Goal: Task Accomplishment & Management: Use online tool/utility

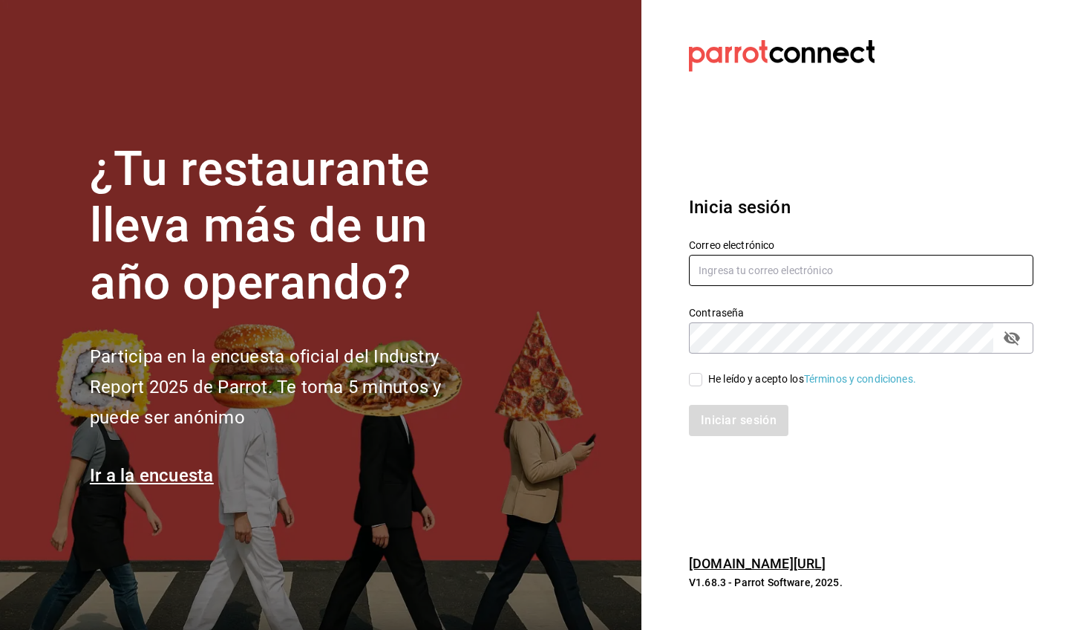
type input "guillermo.sanchez@grupocosteno.com"
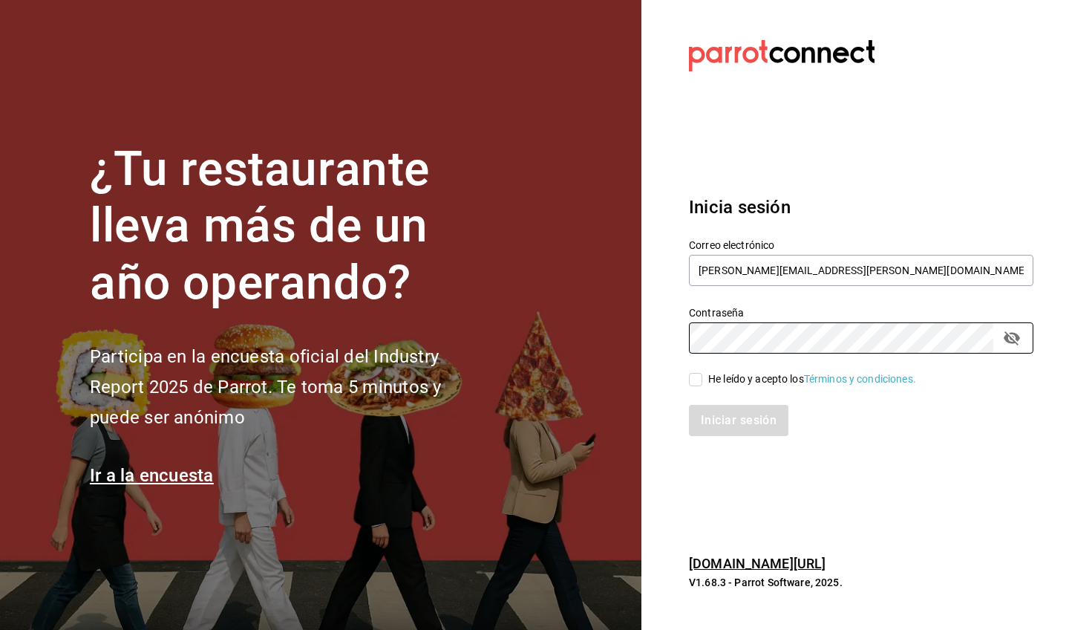
click at [718, 388] on div "Iniciar sesión" at bounding box center [852, 411] width 362 height 49
click at [710, 364] on div "He leído y acepto los Términos y condiciones." at bounding box center [852, 370] width 362 height 34
click at [714, 391] on div "Iniciar sesión" at bounding box center [852, 411] width 362 height 49
click at [697, 379] on input "He leído y acepto los Términos y condiciones." at bounding box center [695, 379] width 13 height 13
checkbox input "true"
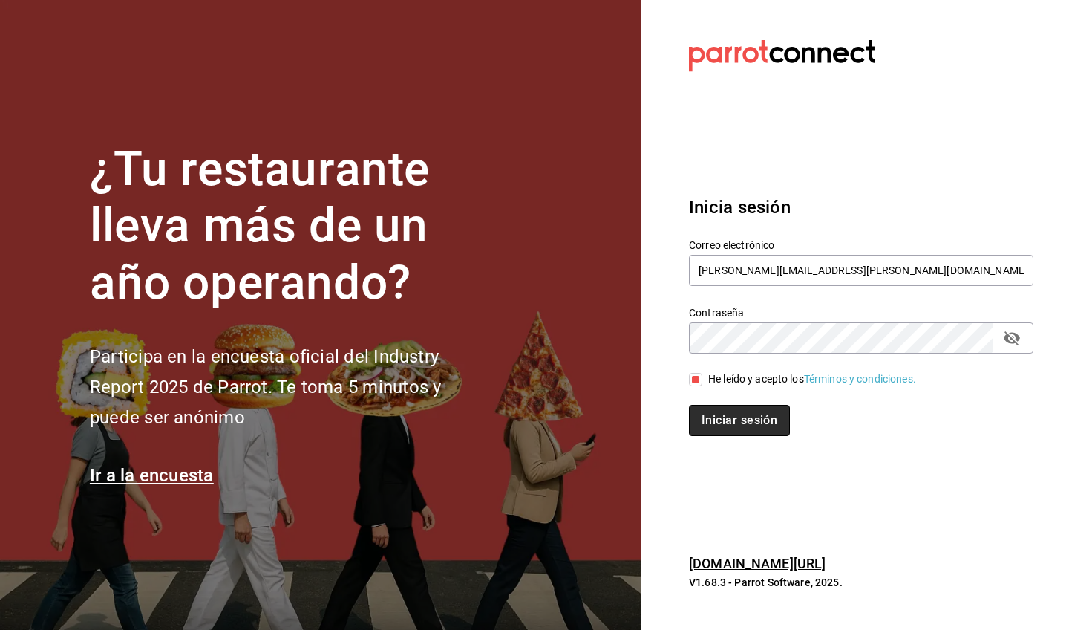
click at [716, 425] on button "Iniciar sesión" at bounding box center [739, 420] width 101 height 31
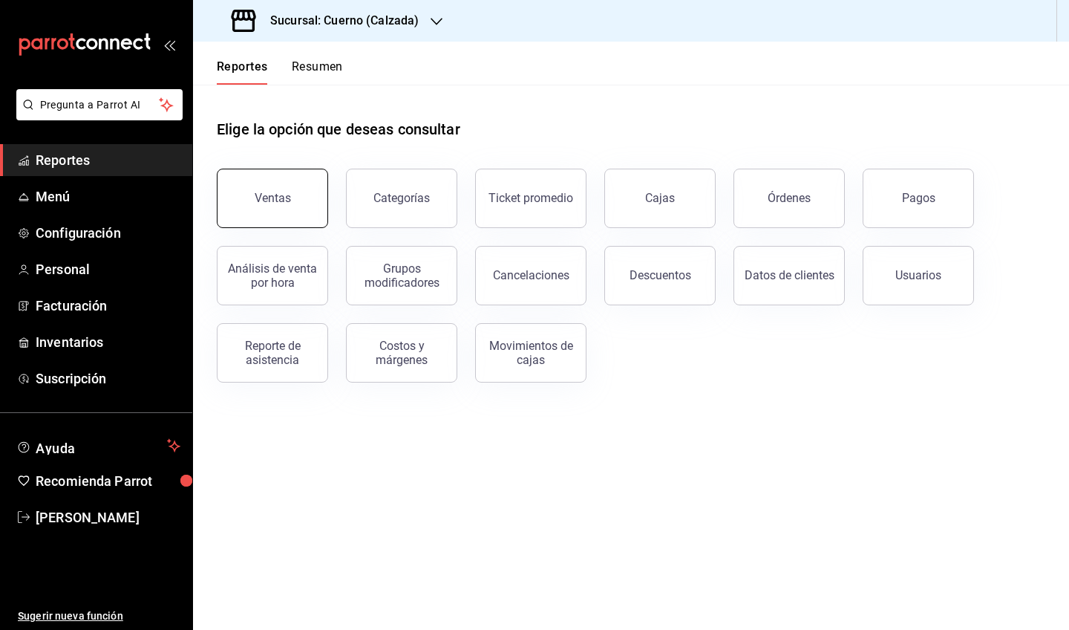
click at [293, 200] on button "Ventas" at bounding box center [272, 198] width 111 height 59
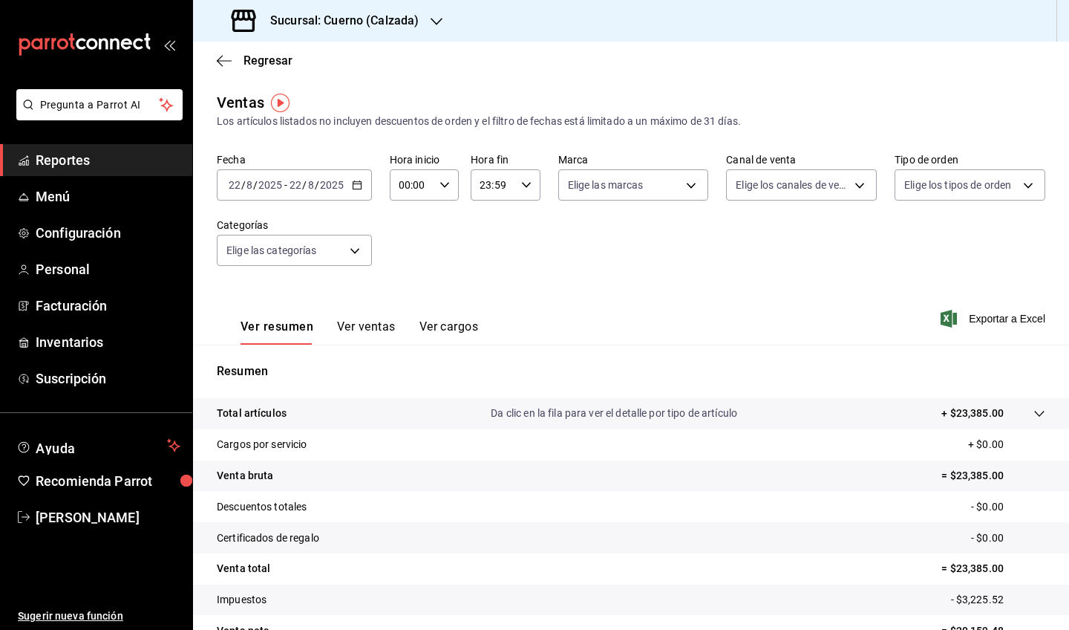
click at [365, 183] on div "[DATE] [DATE] - [DATE] [DATE]" at bounding box center [294, 184] width 155 height 31
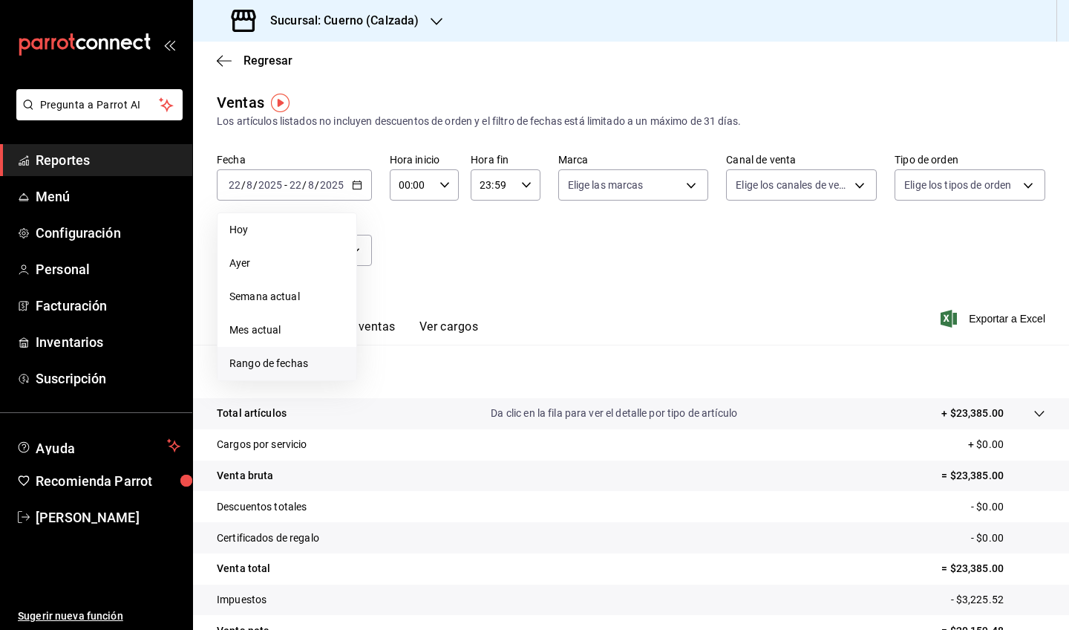
click at [229, 361] on li "Rango de fechas" at bounding box center [287, 363] width 139 height 33
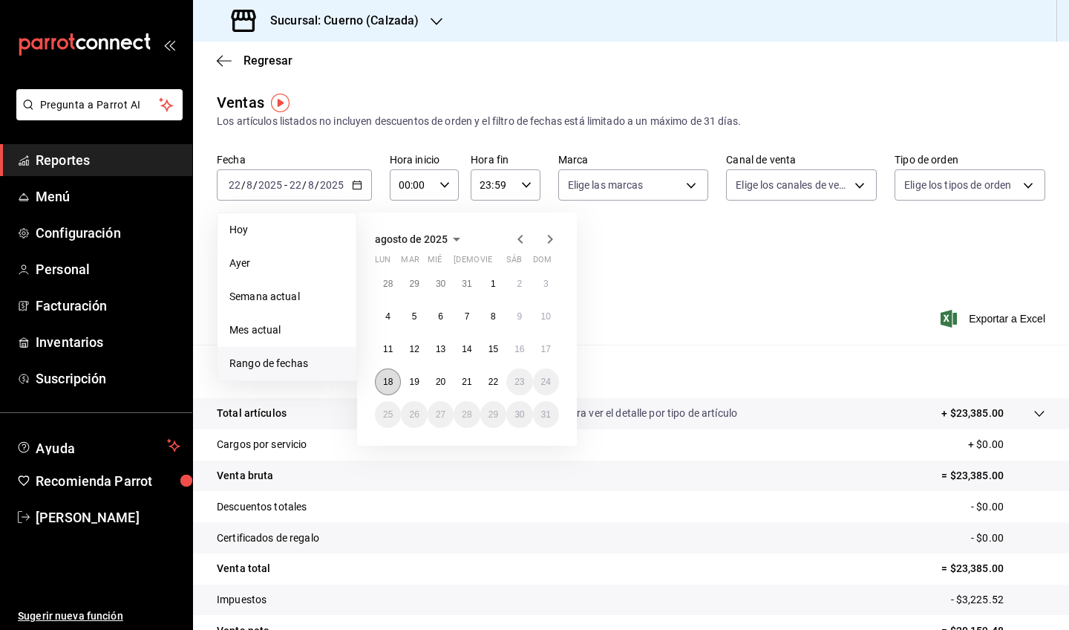
click at [388, 387] on abbr "18" at bounding box center [388, 381] width 10 height 10
click at [486, 379] on button "22" at bounding box center [493, 381] width 26 height 27
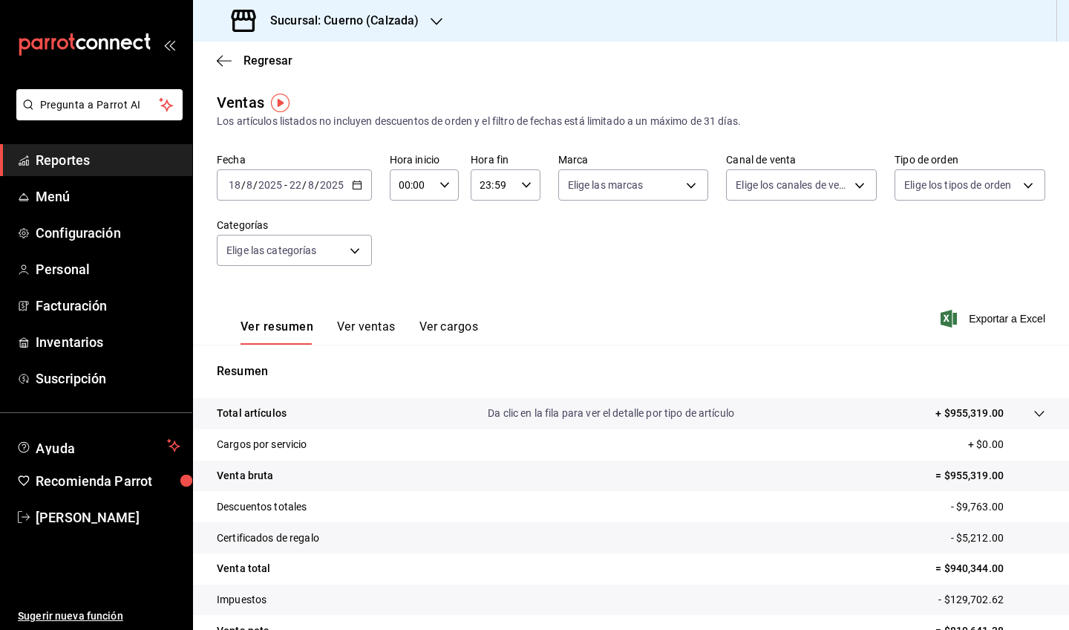
click at [451, 180] on div "00:00 Hora inicio" at bounding box center [424, 184] width 69 height 31
click at [398, 280] on button "05" at bounding box center [405, 276] width 29 height 30
type input "05:00"
click at [523, 216] on div at bounding box center [534, 315] width 1069 height 630
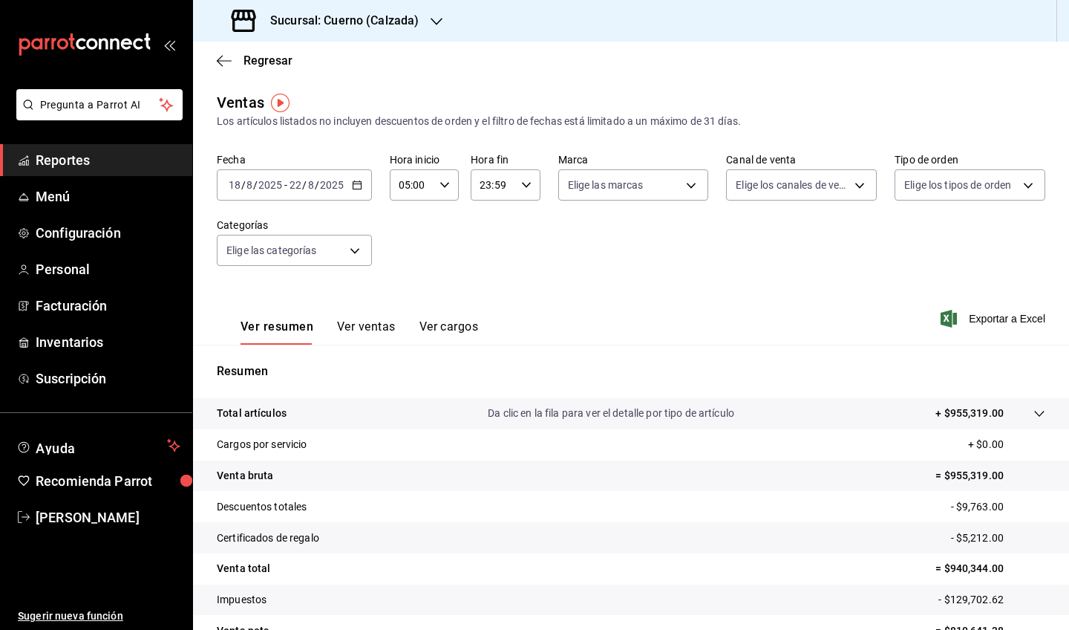
click at [526, 176] on div "23:59 Hora fin" at bounding box center [505, 184] width 69 height 31
click at [487, 253] on span "05" at bounding box center [487, 254] width 11 height 12
click at [525, 220] on span "00" at bounding box center [522, 223] width 11 height 12
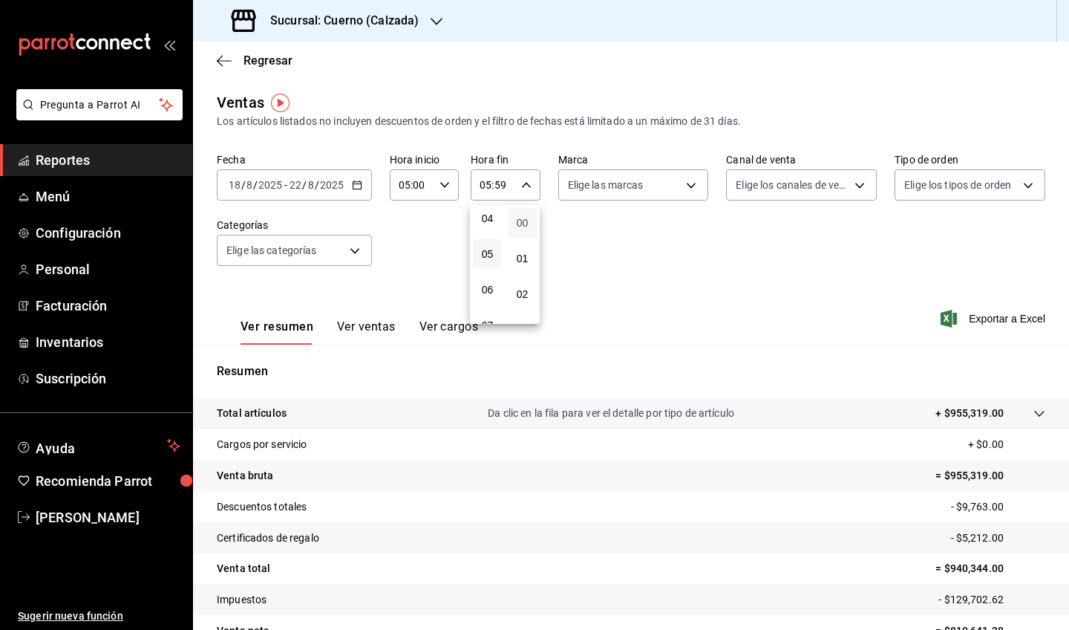
type input "05:00"
click at [614, 241] on div at bounding box center [534, 315] width 1069 height 630
click at [647, 177] on body "Pregunta a Parrot AI Reportes Menú Configuración Personal Facturación Inventari…" at bounding box center [534, 315] width 1069 height 630
click at [661, 292] on span "Cuerno - Calzada" at bounding box center [649, 292] width 103 height 16
type input "b7ae777b-2dfc-42e0-9650-6cefdf37a424"
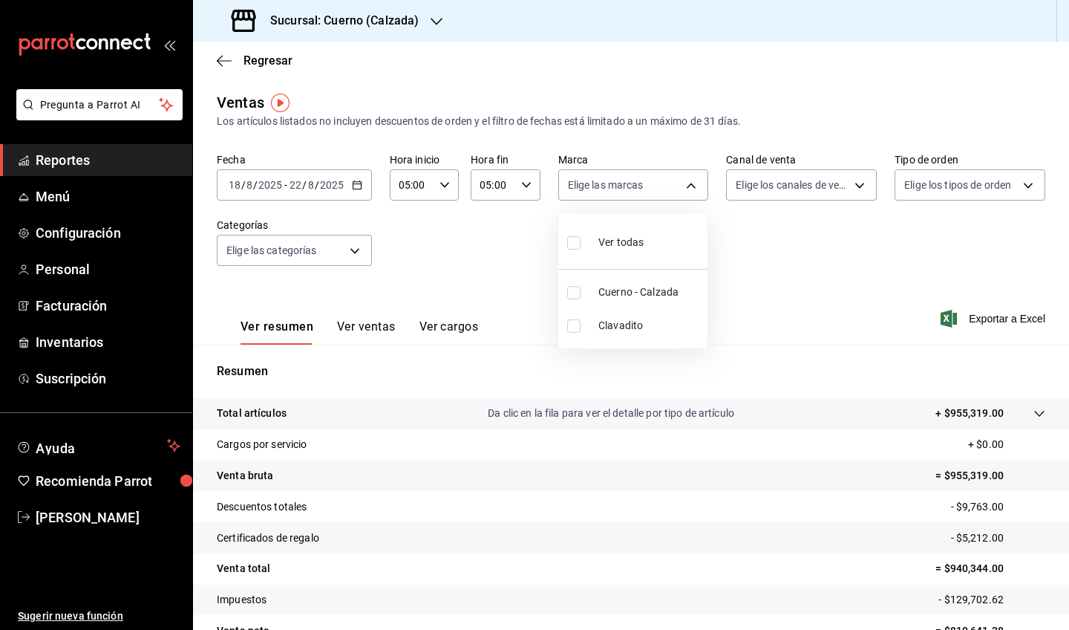
checkbox input "true"
click at [975, 313] on div at bounding box center [534, 315] width 1069 height 630
click at [969, 326] on span "Exportar a Excel" at bounding box center [995, 319] width 102 height 18
click at [508, 226] on div "Fecha [DATE] [DATE] - [DATE] [DATE] Hora inicio 05:00 Hora inicio Hora fin 05:0…" at bounding box center [631, 218] width 828 height 131
